Goal: Information Seeking & Learning: Learn about a topic

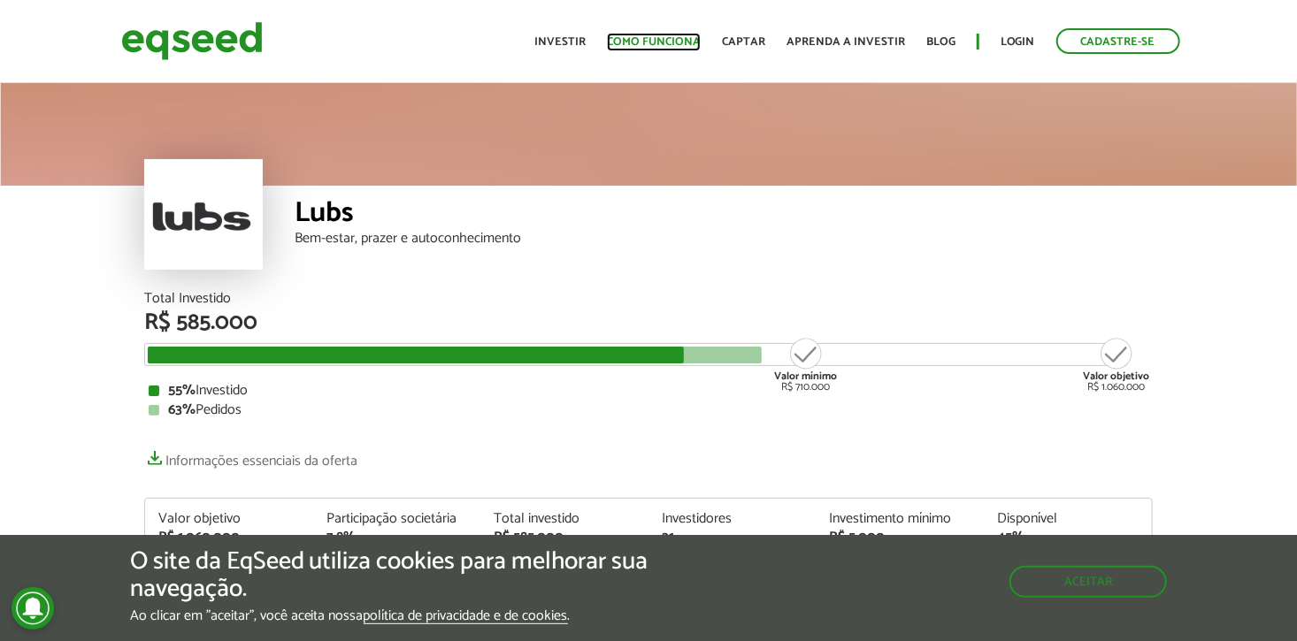
click at [657, 36] on link "Como funciona" at bounding box center [654, 42] width 94 height 12
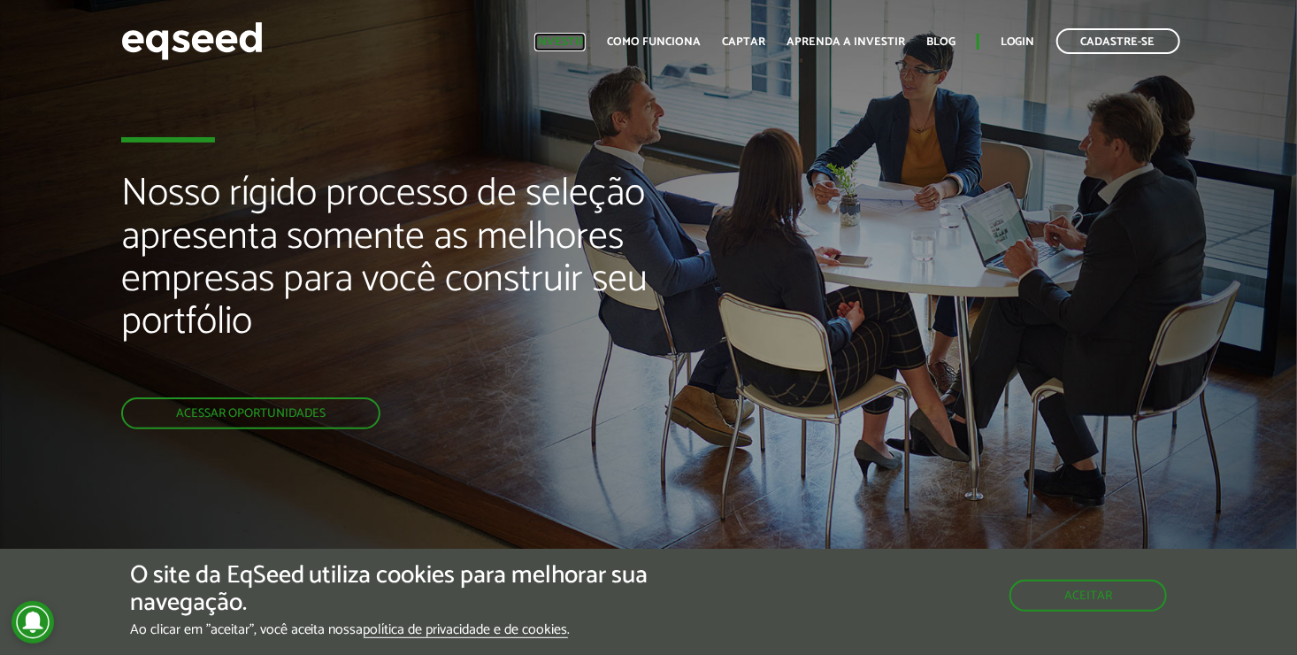
click at [580, 48] on link "Investir" at bounding box center [559, 42] width 51 height 12
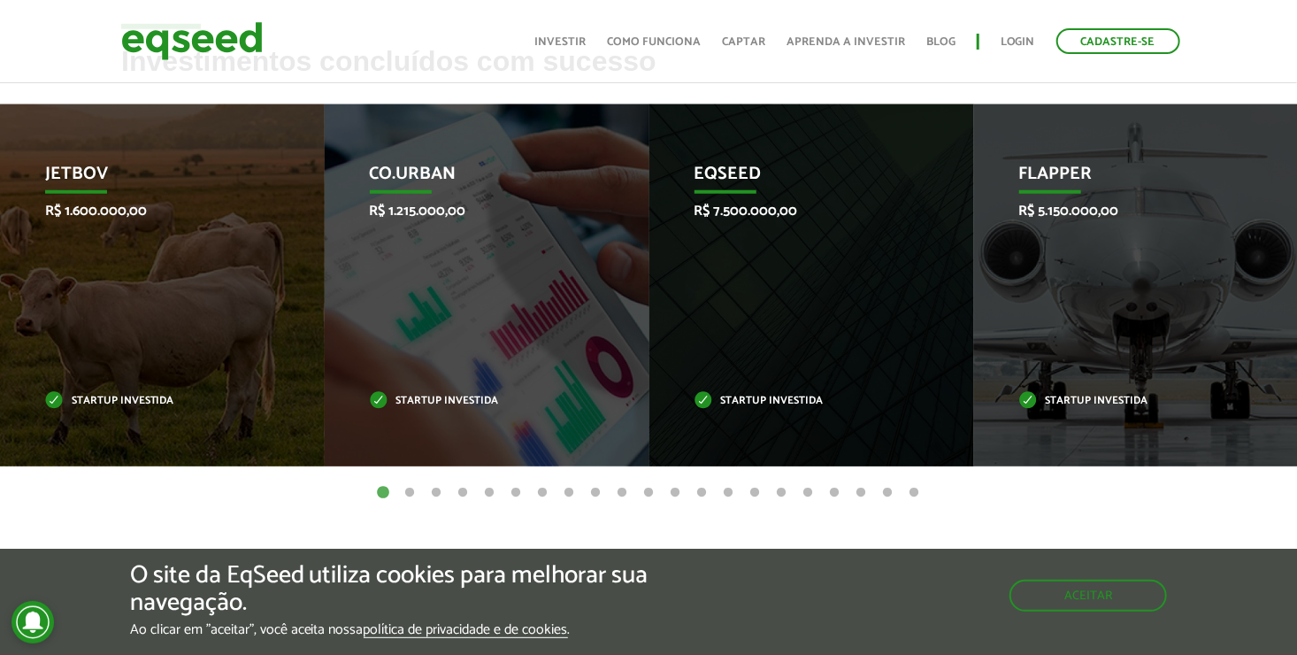
scroll to position [723, 0]
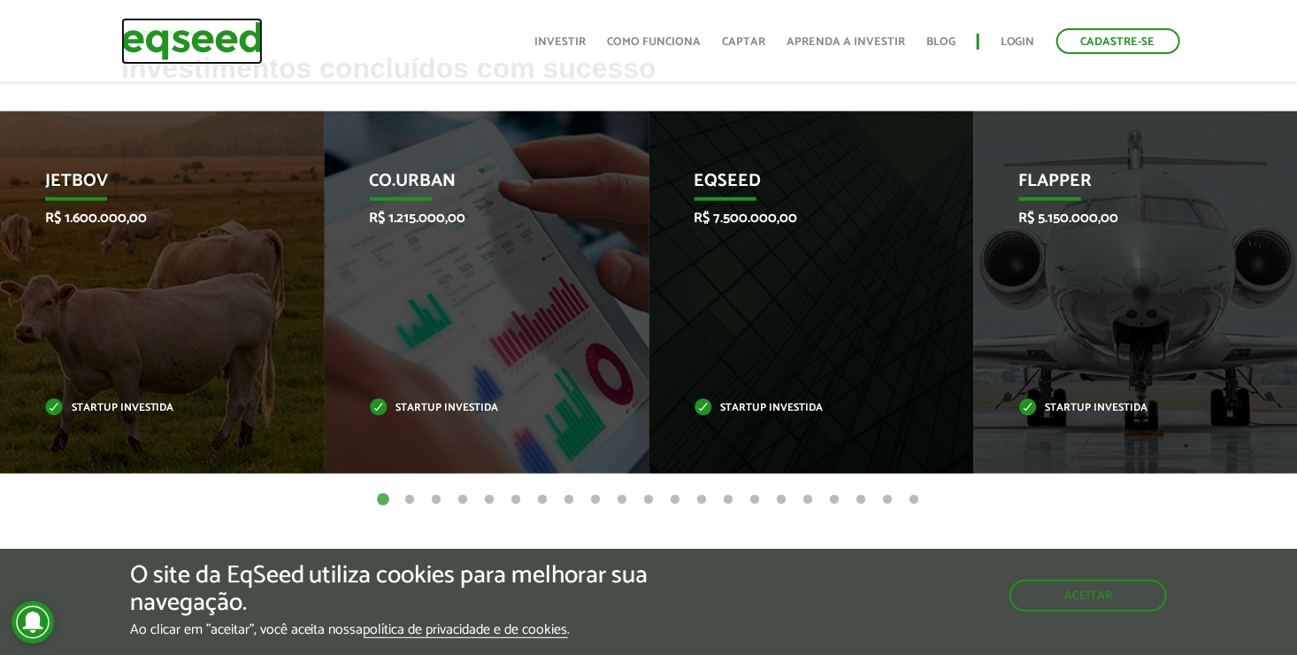
click at [241, 52] on img at bounding box center [192, 41] width 142 height 47
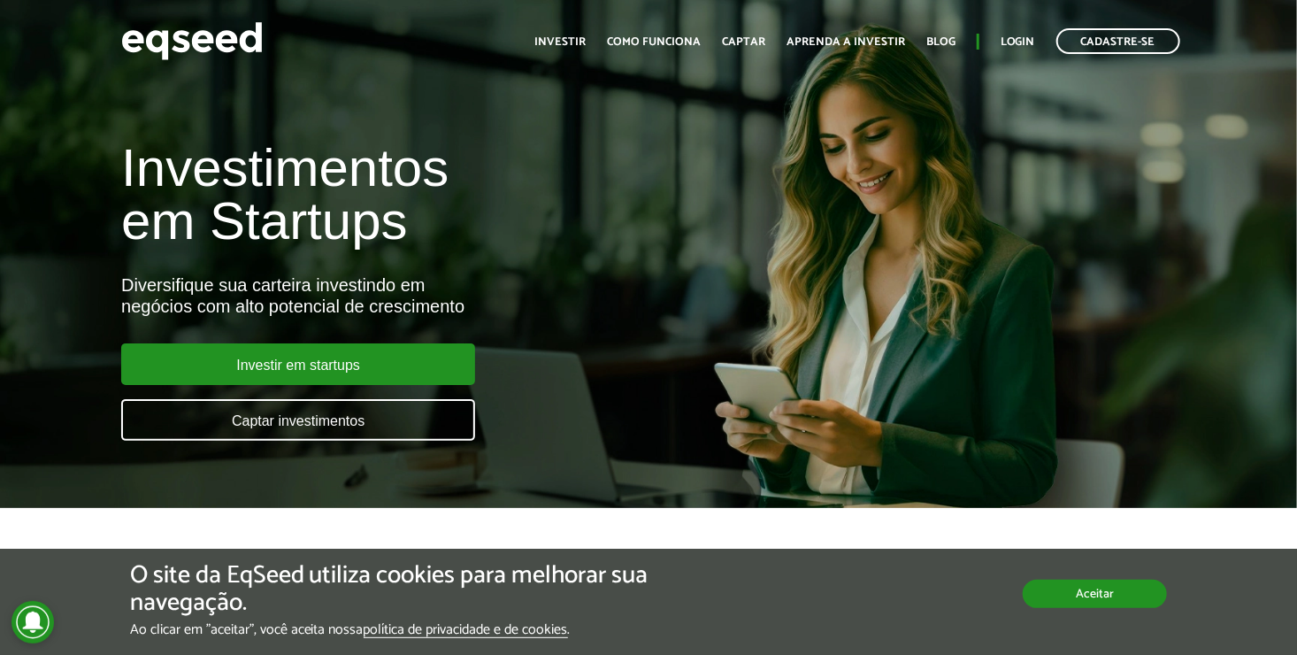
click at [1118, 602] on button "Aceitar" at bounding box center [1095, 594] width 144 height 28
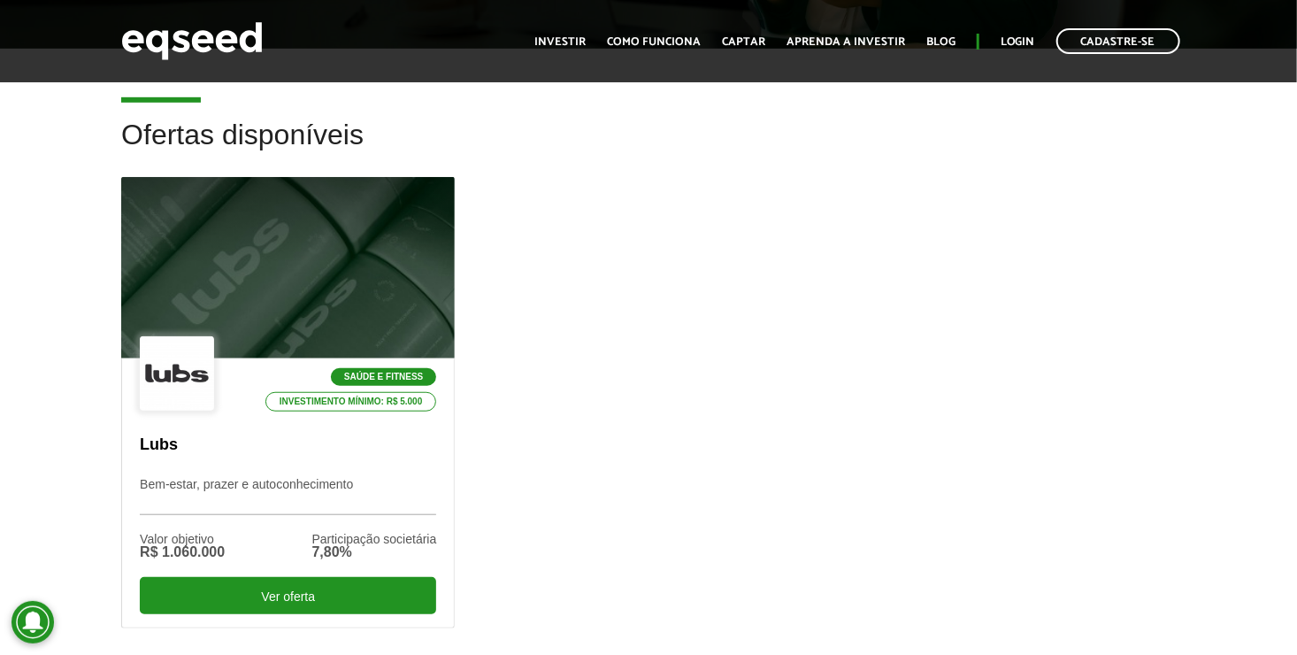
scroll to position [446, 0]
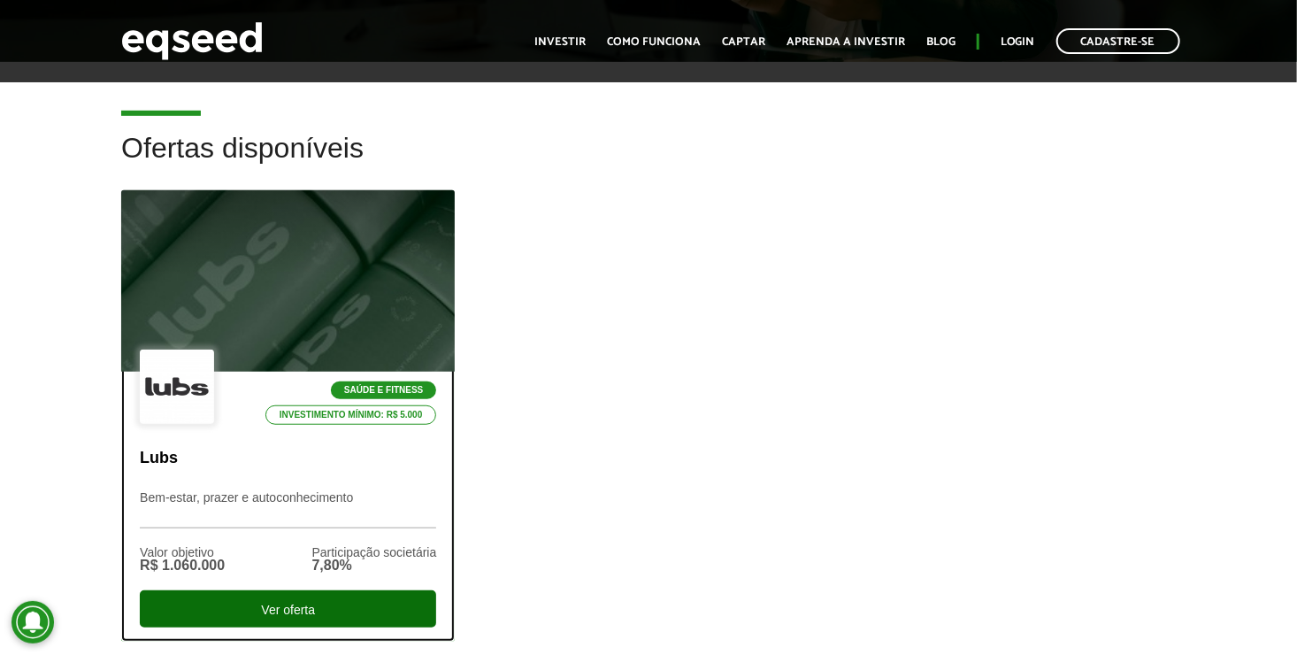
click at [314, 599] on div "Ver oferta" at bounding box center [288, 608] width 296 height 37
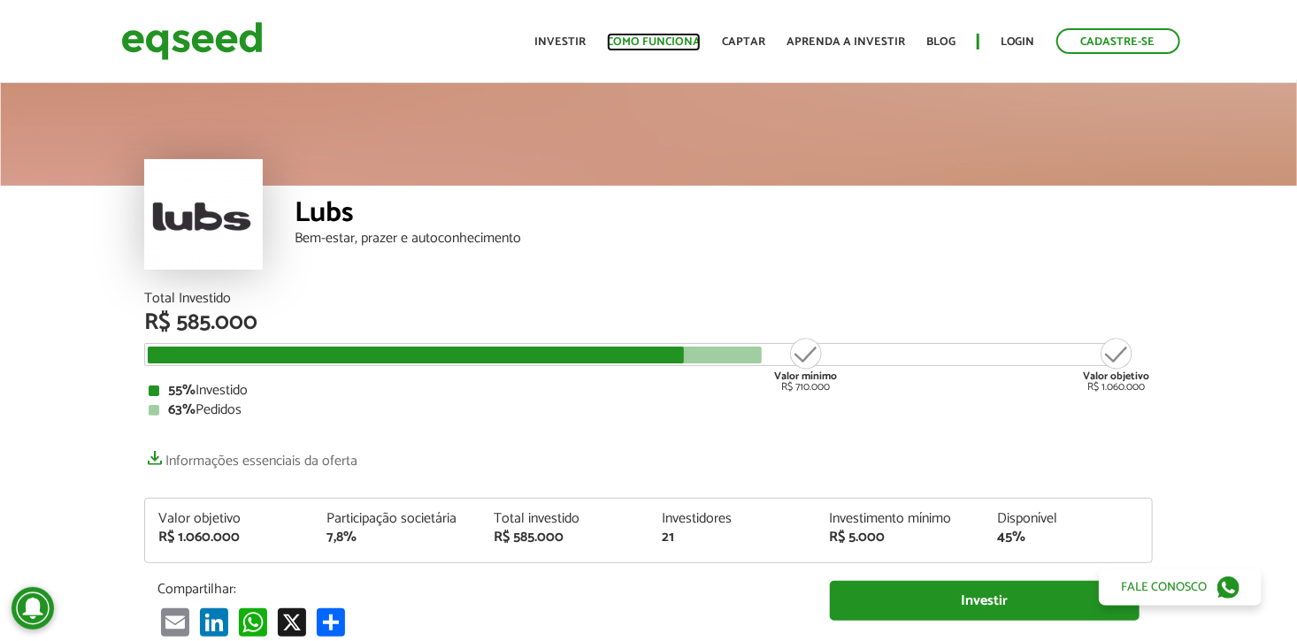
click at [662, 48] on link "Como funciona" at bounding box center [654, 42] width 94 height 12
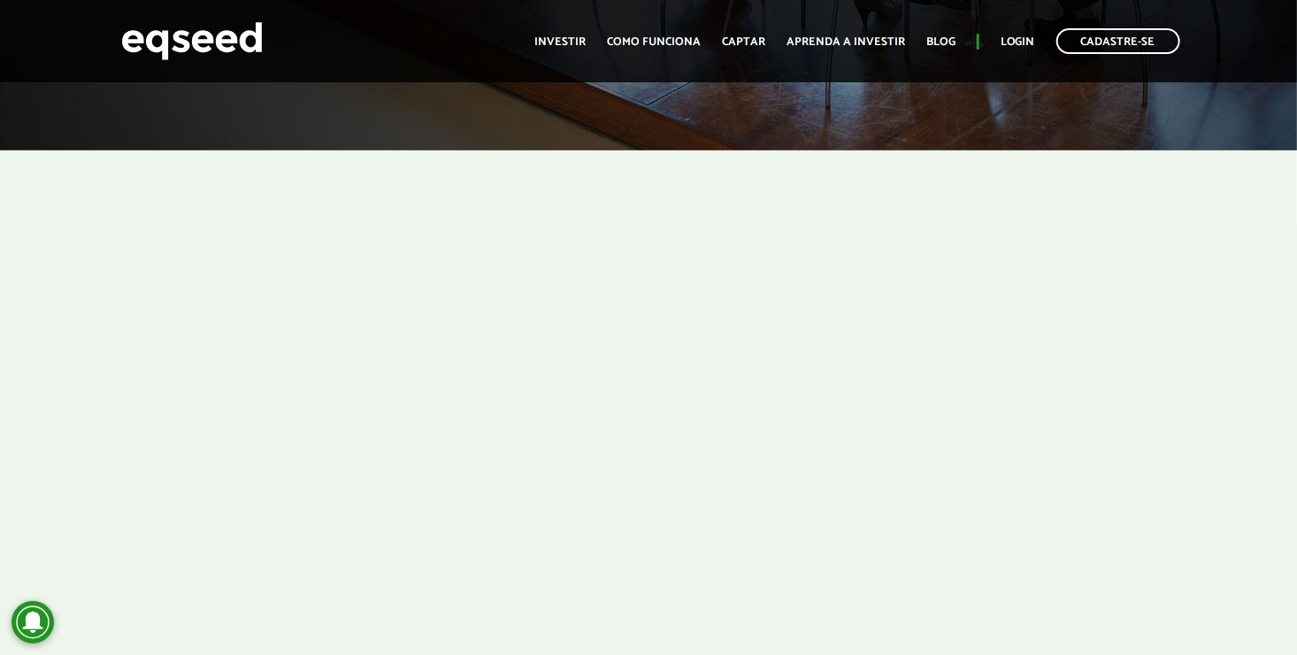
scroll to position [457, 0]
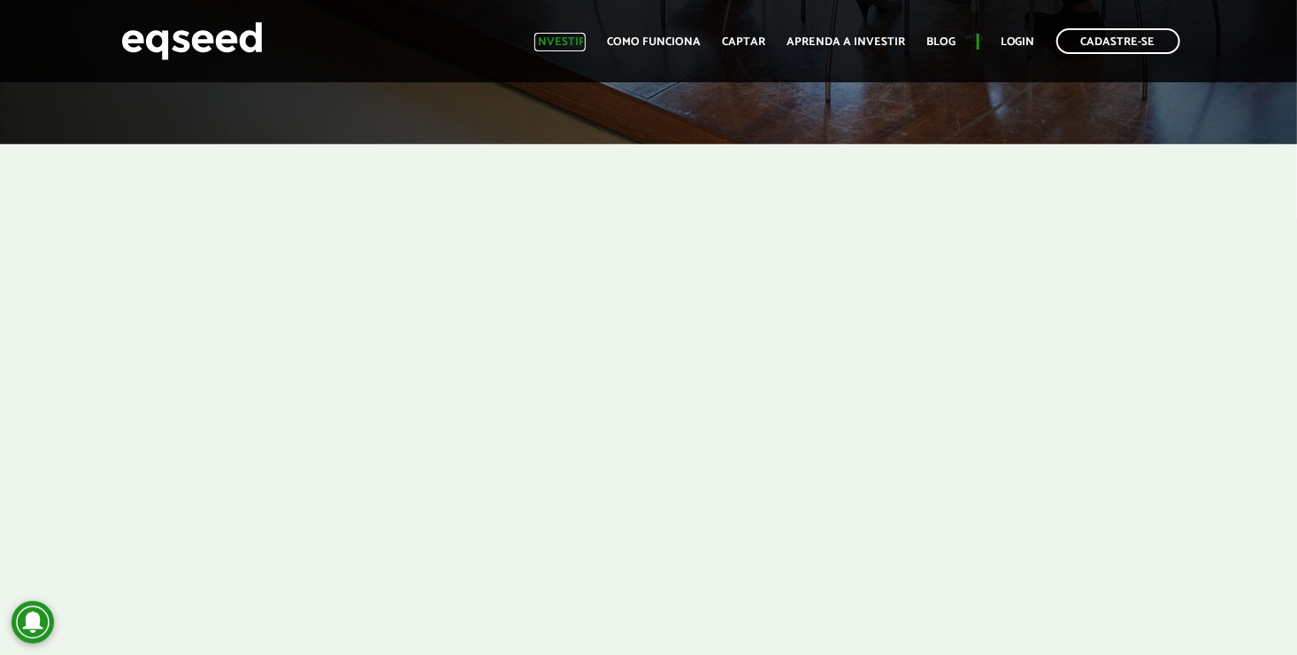
click at [555, 39] on link "Investir" at bounding box center [559, 42] width 51 height 12
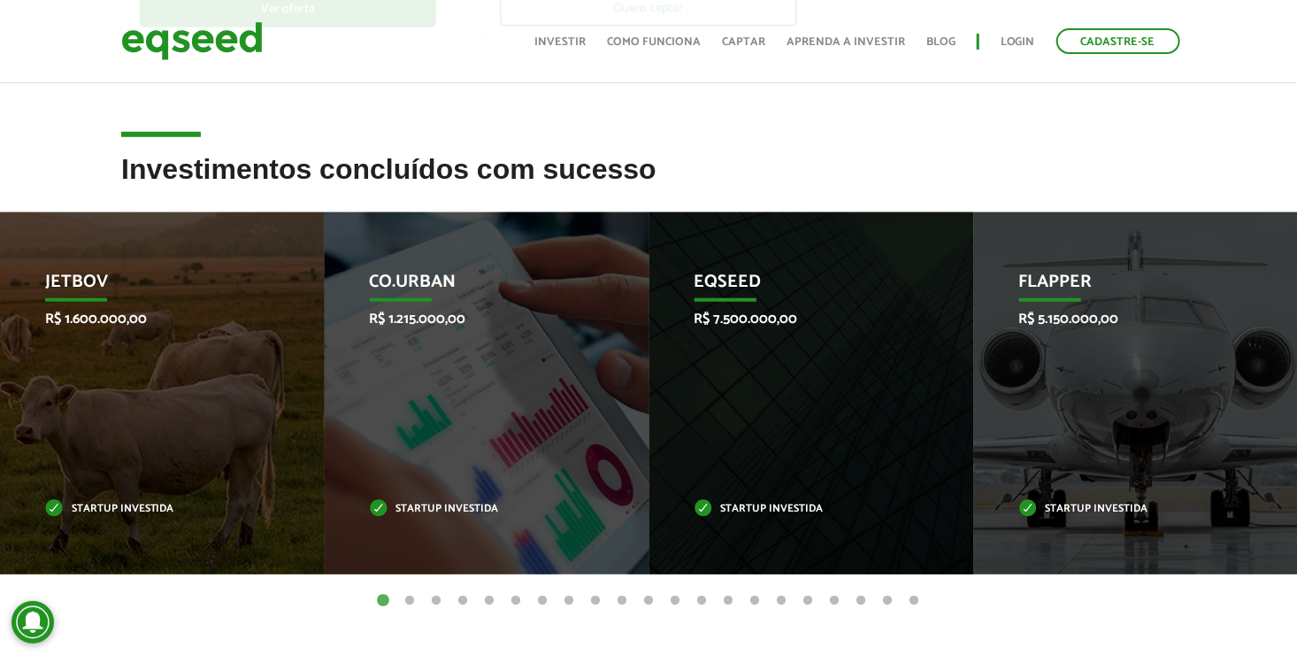
scroll to position [605, 0]
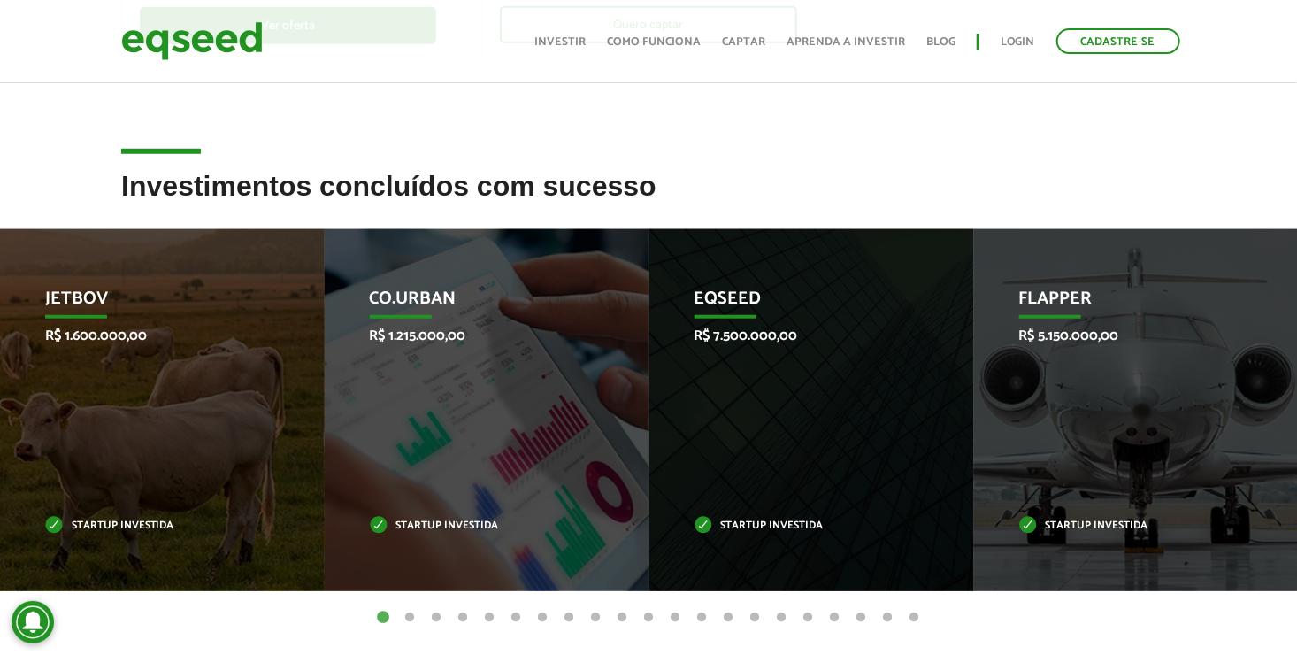
click at [408, 618] on button "2" at bounding box center [410, 618] width 18 height 18
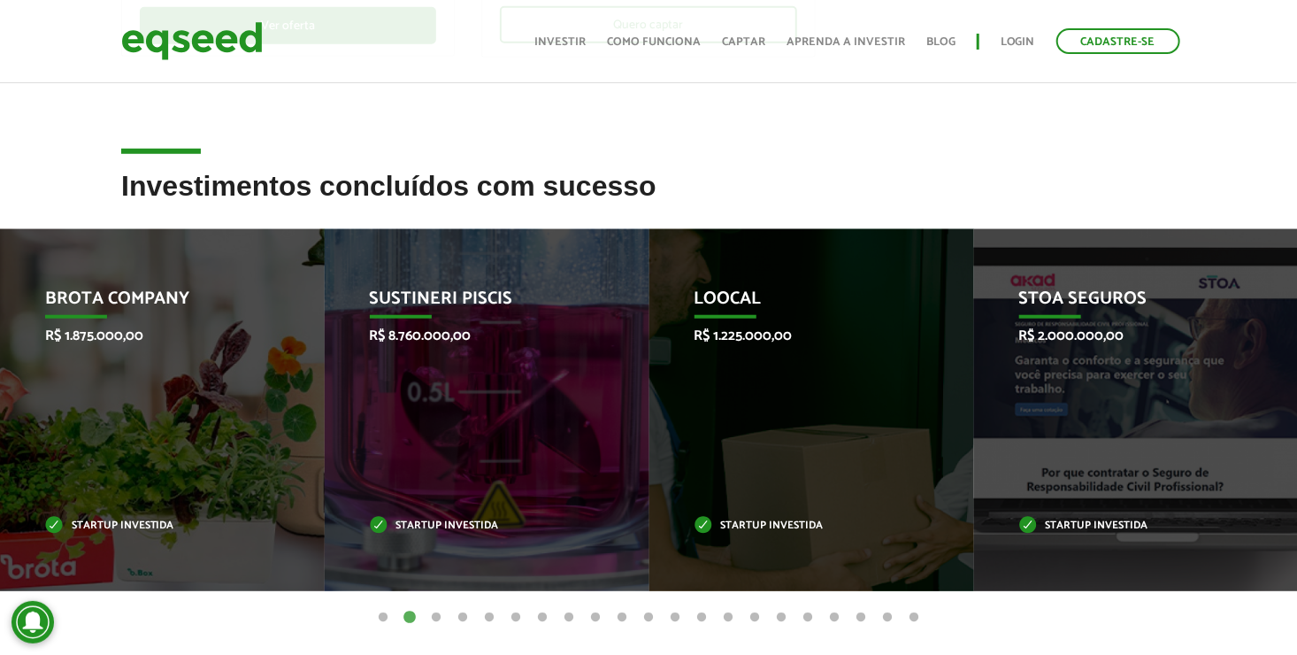
click at [380, 616] on button "1" at bounding box center [383, 618] width 18 height 18
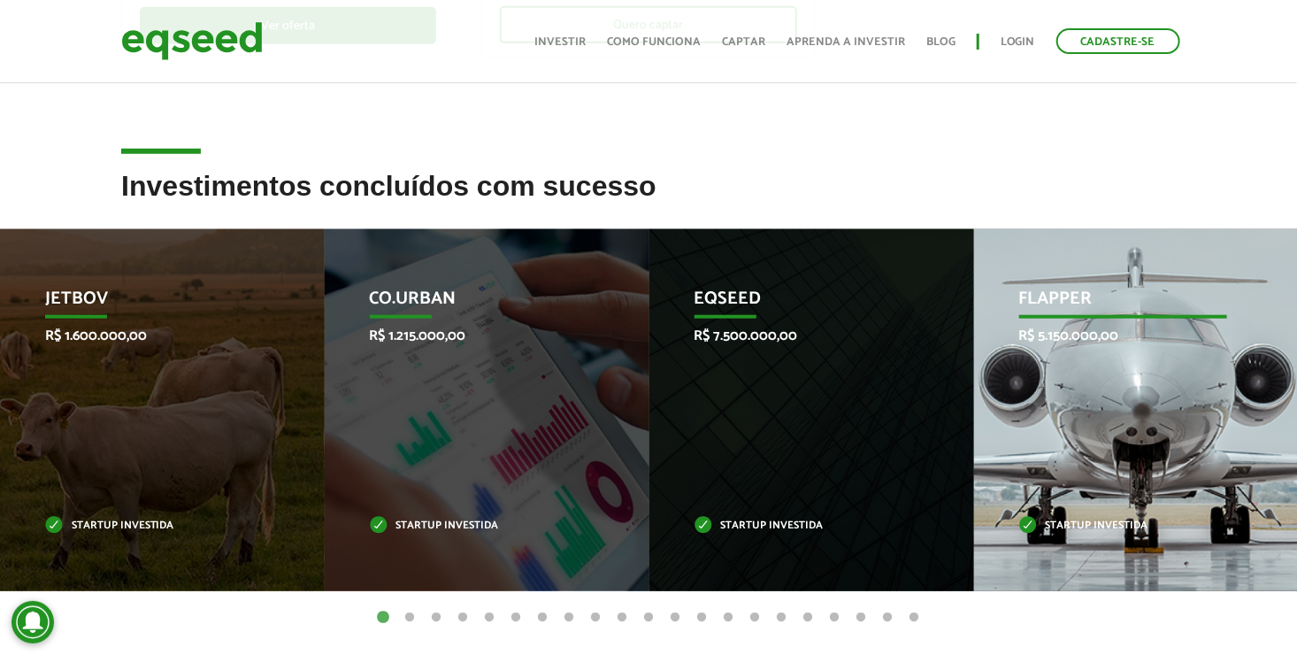
click at [1079, 428] on div "Flapper R$ 5.150.000,00 Startup investida" at bounding box center [1123, 410] width 298 height 362
click at [1064, 409] on div "Flapper R$ 5.150.000,00 Startup investida" at bounding box center [1123, 410] width 298 height 362
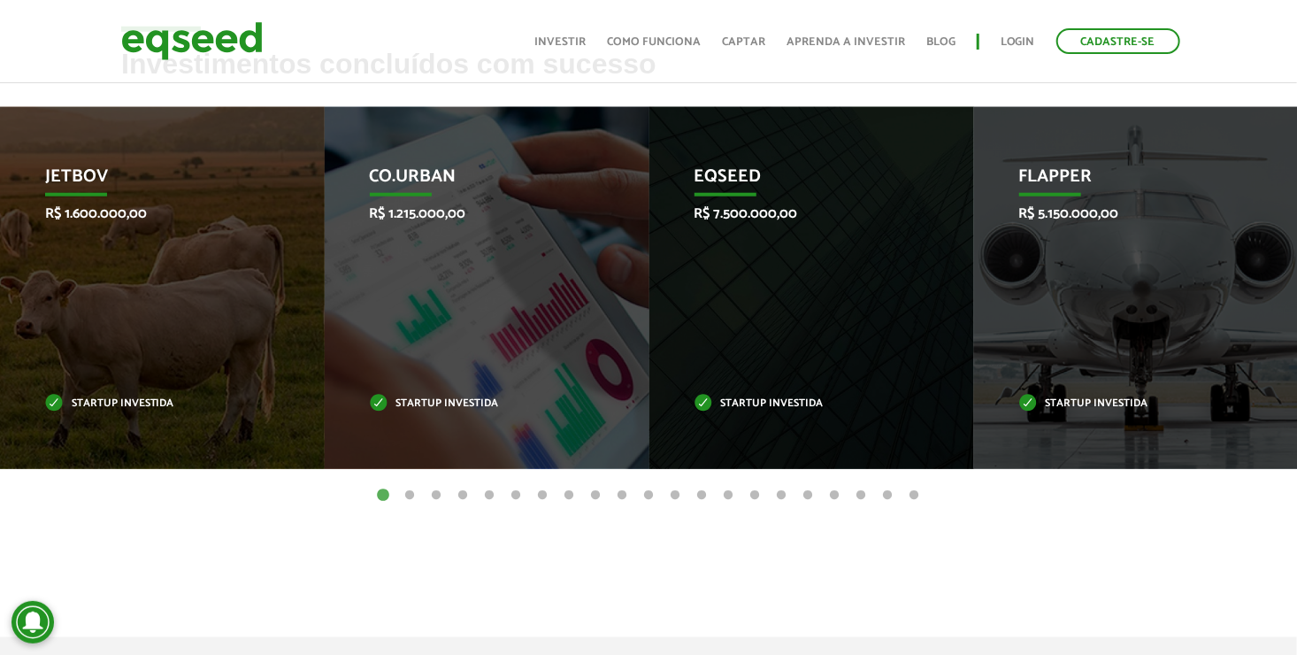
scroll to position [732, 0]
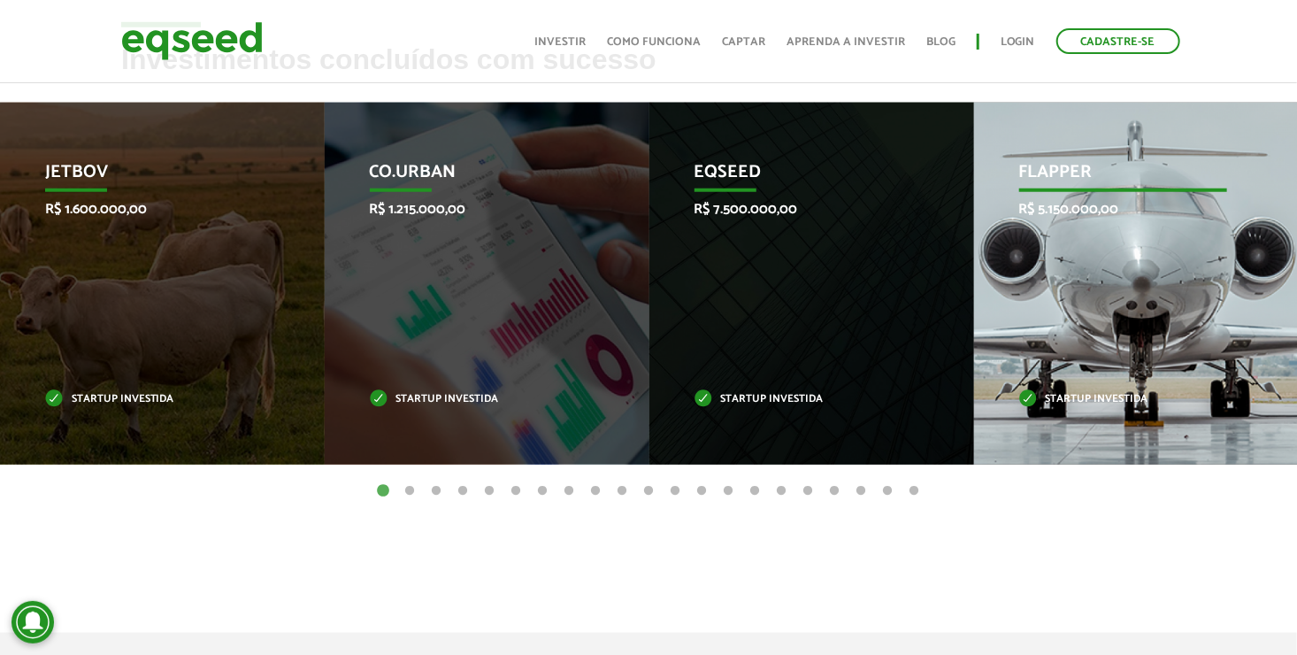
click at [1114, 336] on div "Flapper R$ 5.150.000,00 Startup investida" at bounding box center [1123, 284] width 298 height 362
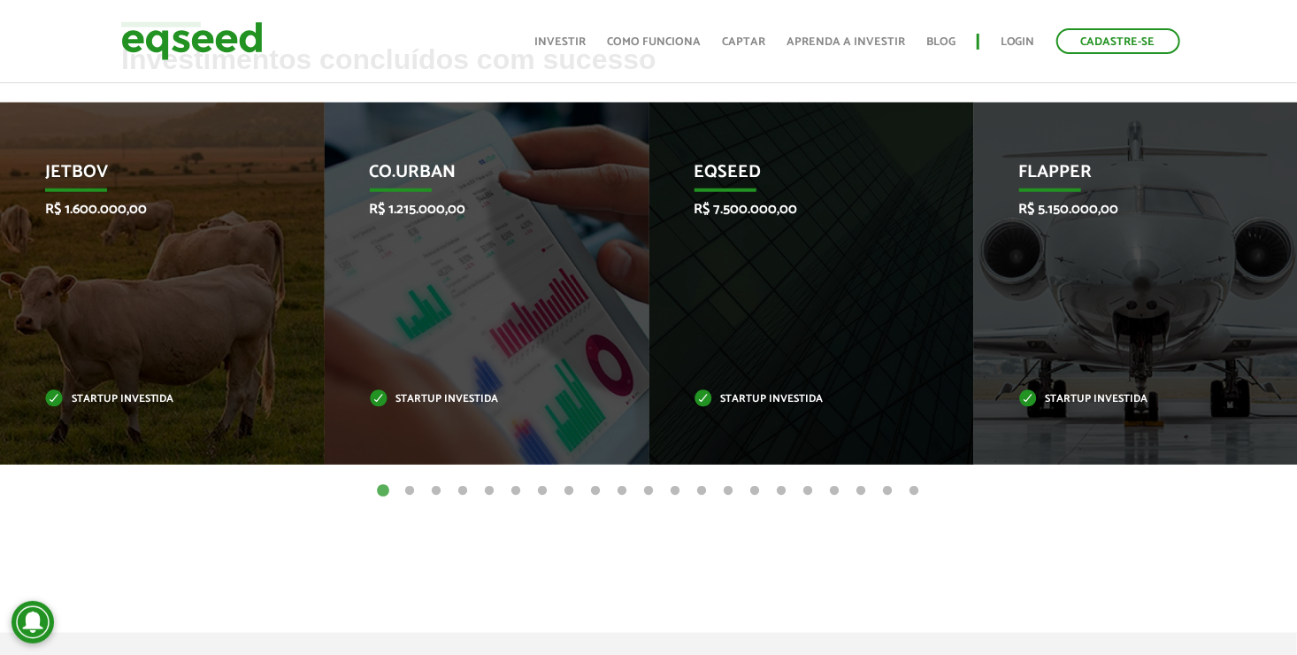
click at [399, 489] on ul "1 2 3 4 5 6 7 8 9 10 11 12 13 14 15 16 17 18 19 20 21" at bounding box center [648, 489] width 1297 height 19
click at [411, 492] on button "2" at bounding box center [410, 491] width 18 height 18
